Goal: Find specific page/section: Find specific page/section

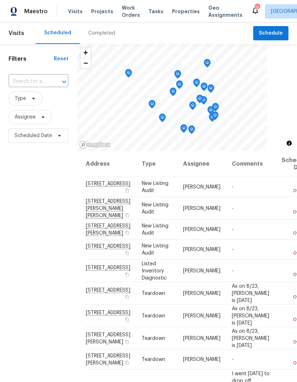
click at [178, 10] on span "Properties" at bounding box center [186, 11] width 28 height 7
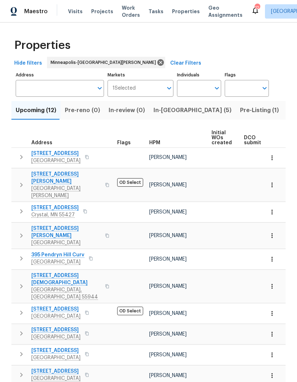
click at [164, 109] on span "In-reno (5)" at bounding box center [193, 110] width 78 height 10
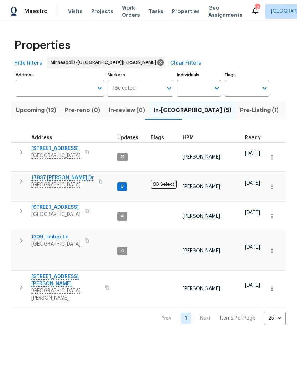
click at [53, 233] on span "1309 Timber Ln" at bounding box center [55, 236] width 49 height 7
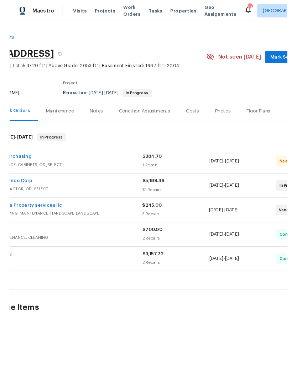
scroll to position [0, 68]
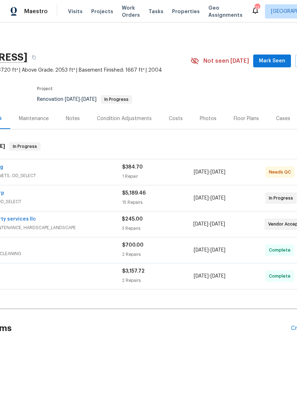
click at [208, 121] on div "Photos" at bounding box center [208, 118] width 17 height 7
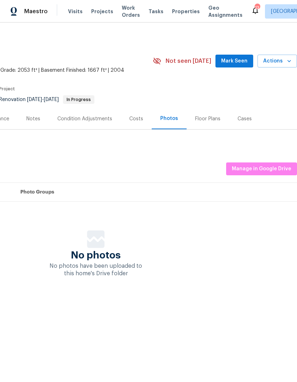
scroll to position [0, 106]
